Goal: Task Accomplishment & Management: Manage account settings

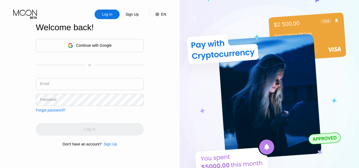
click at [69, 85] on input "text" at bounding box center [90, 84] width 108 height 12
type input "[EMAIL_ADDRESS][DOMAIN_NAME]"
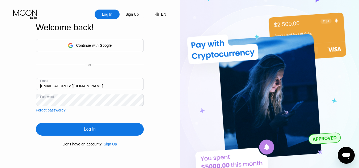
click at [90, 132] on div "Log In" at bounding box center [90, 129] width 12 height 5
click at [90, 133] on div "Log In" at bounding box center [90, 129] width 108 height 13
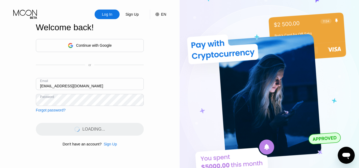
click at [90, 133] on div "LOADING..." at bounding box center [90, 129] width 108 height 13
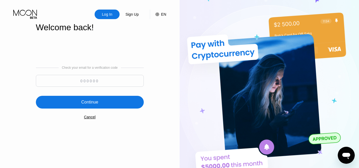
click at [88, 77] on input at bounding box center [90, 81] width 108 height 12
paste input "697978"
type input "697978"
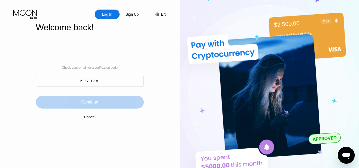
click at [93, 105] on div "Continue" at bounding box center [89, 102] width 17 height 5
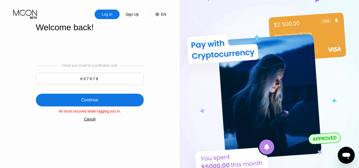
click at [89, 119] on div "Cancel" at bounding box center [90, 119] width 12 height 4
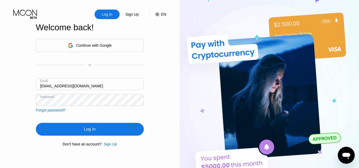
click at [94, 132] on div "Log In" at bounding box center [90, 129] width 12 height 5
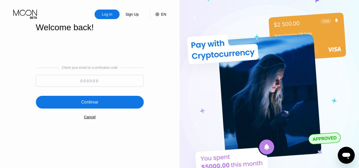
click at [72, 78] on input at bounding box center [90, 81] width 108 height 12
paste input "697978"
type input "697978"
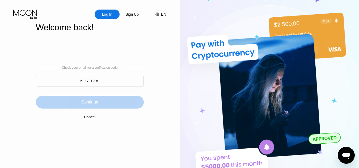
click at [96, 100] on div "Continue" at bounding box center [89, 102] width 17 height 5
